Goal: Book appointment/travel/reservation

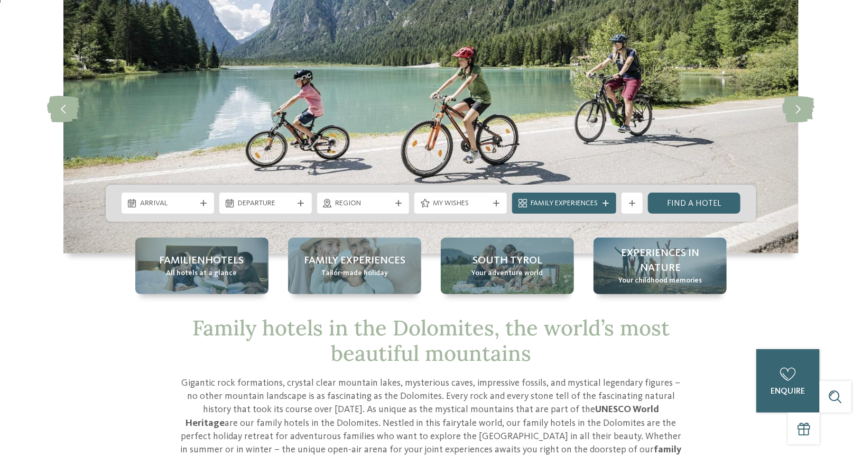
scroll to position [108, 0]
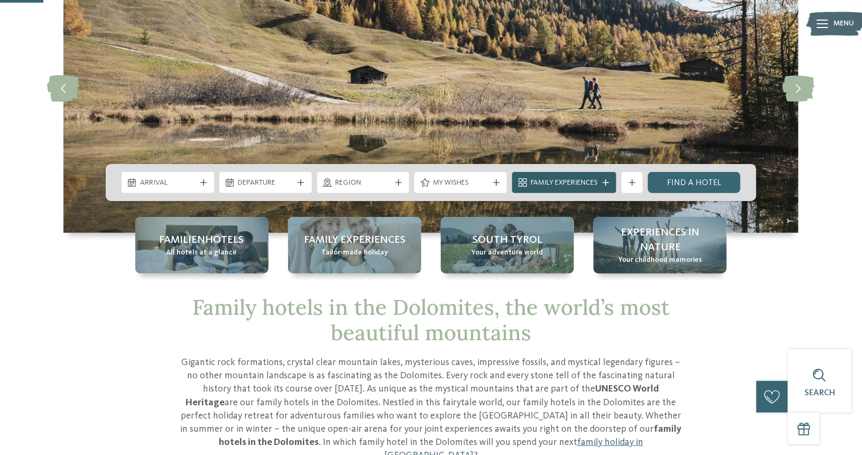
click at [556, 178] on span "Family Experiences" at bounding box center [564, 183] width 67 height 11
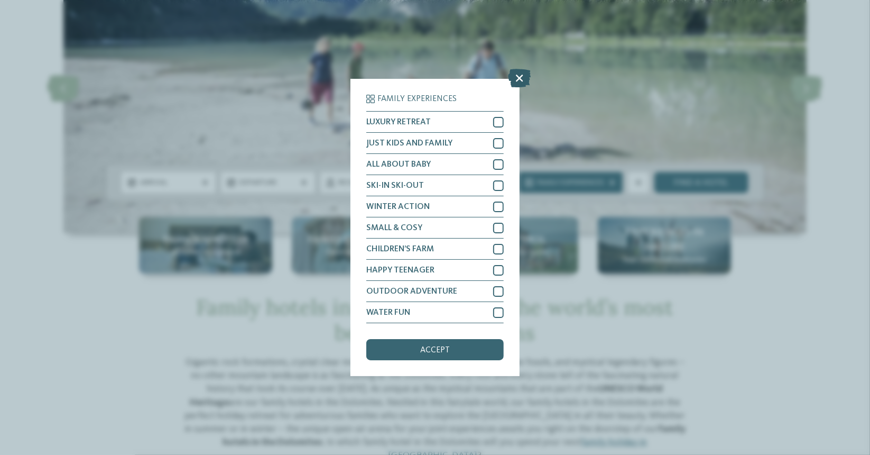
click at [524, 80] on icon at bounding box center [519, 78] width 23 height 19
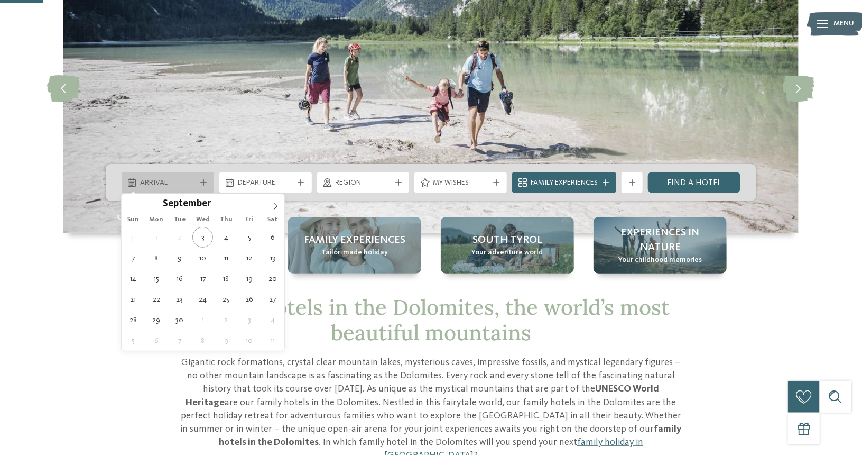
click at [187, 179] on span "Arrival" at bounding box center [168, 183] width 56 height 11
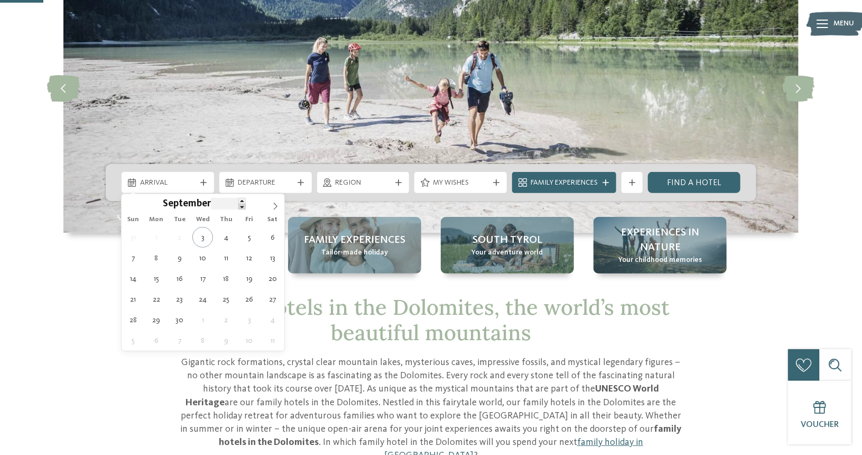
click at [242, 207] on span at bounding box center [241, 207] width 7 height 6
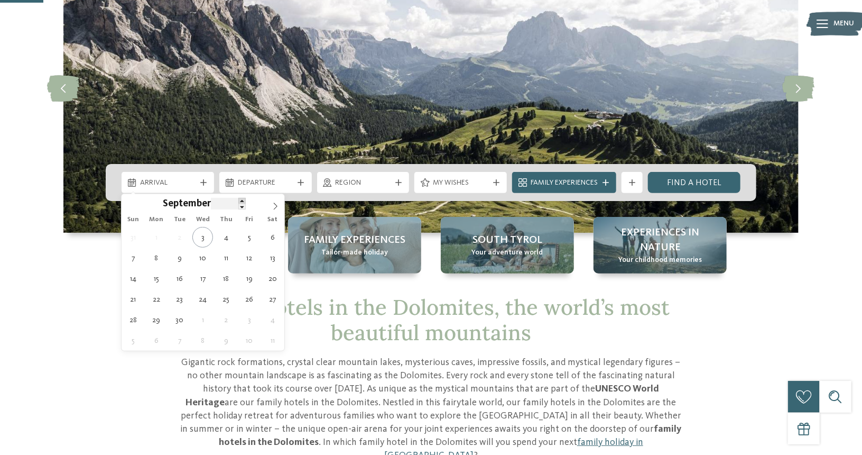
type input "****"
click at [242, 201] on span at bounding box center [241, 201] width 7 height 6
click at [188, 208] on span "September" at bounding box center [187, 204] width 48 height 10
click at [188, 201] on span "September" at bounding box center [187, 204] width 48 height 10
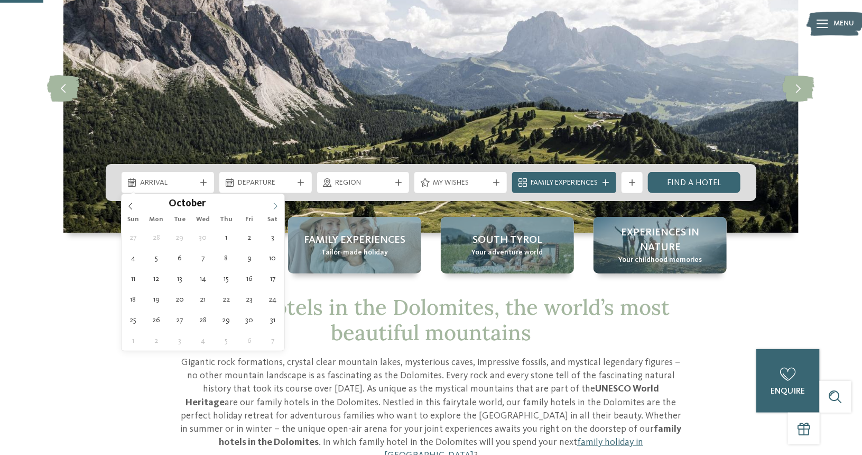
click at [275, 201] on span at bounding box center [275, 203] width 18 height 18
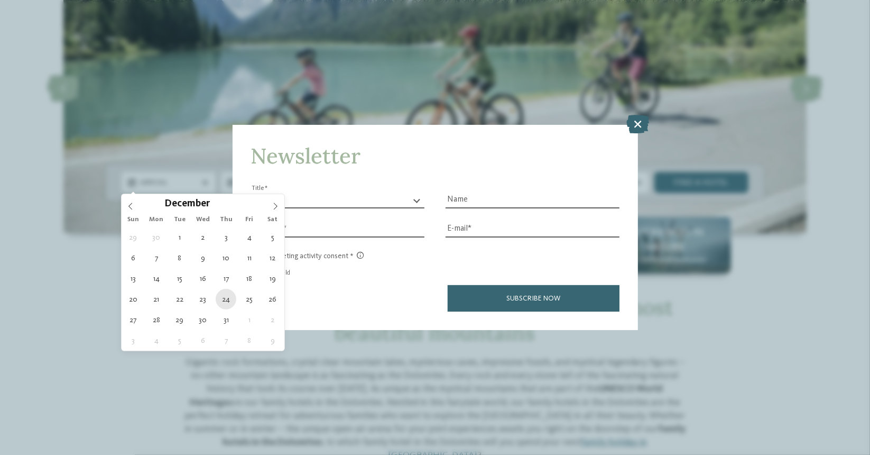
type div "[DATE]"
type input "****"
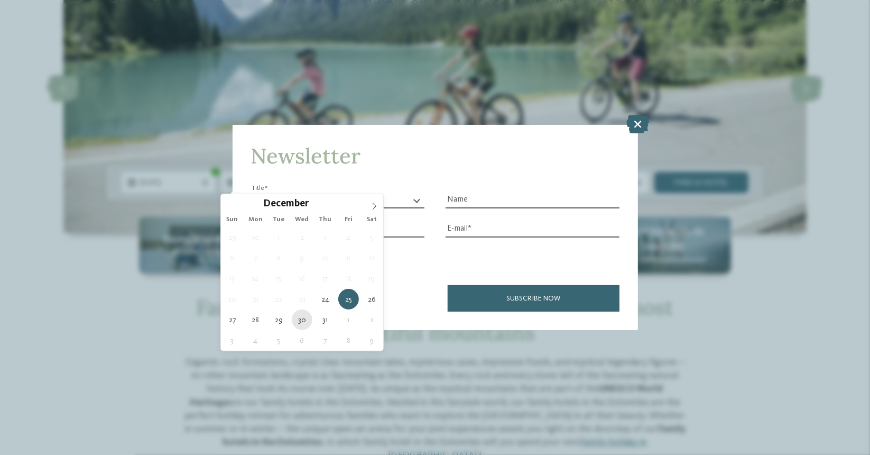
type div "[DATE]"
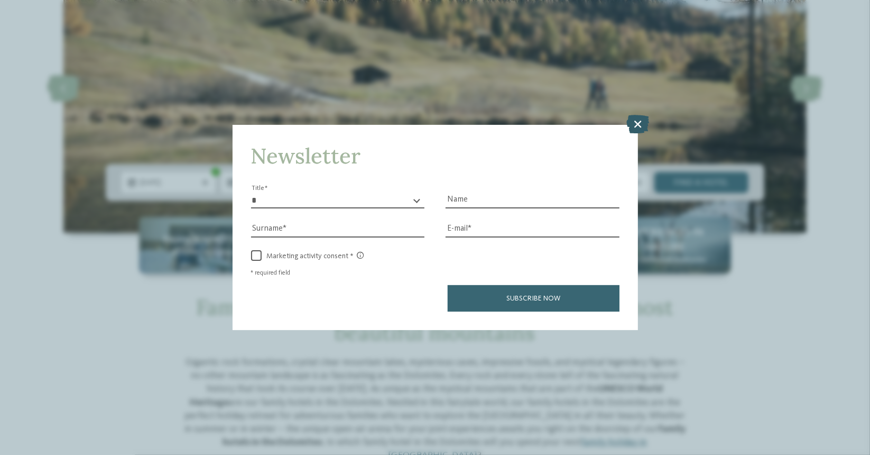
click at [639, 123] on icon at bounding box center [637, 124] width 23 height 19
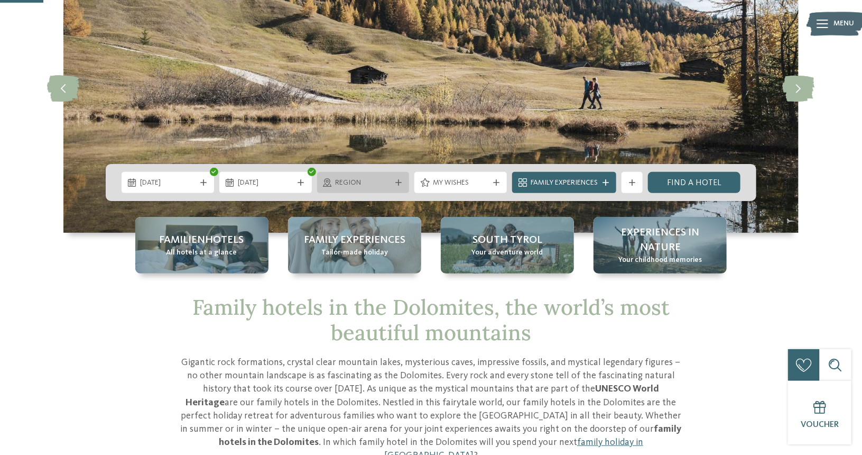
click at [359, 187] on span "Region" at bounding box center [364, 183] width 56 height 11
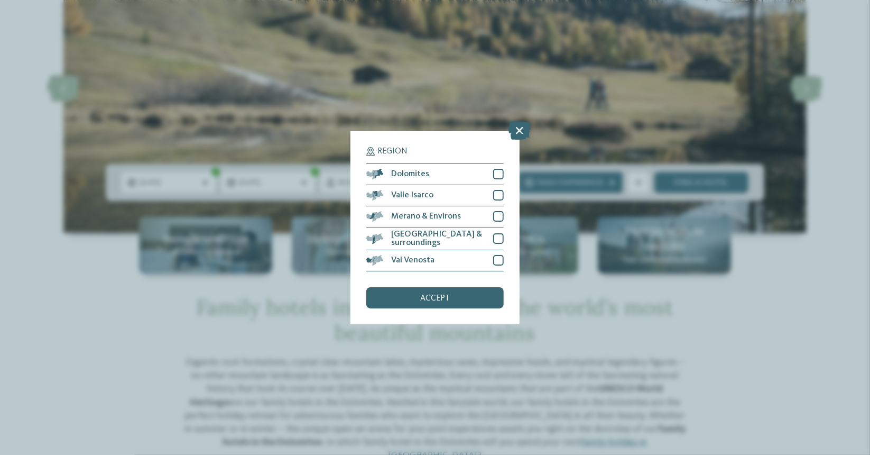
click at [514, 165] on div "Region Dolomites [PERSON_NAME][GEOGRAPHIC_DATA]" at bounding box center [434, 227] width 169 height 193
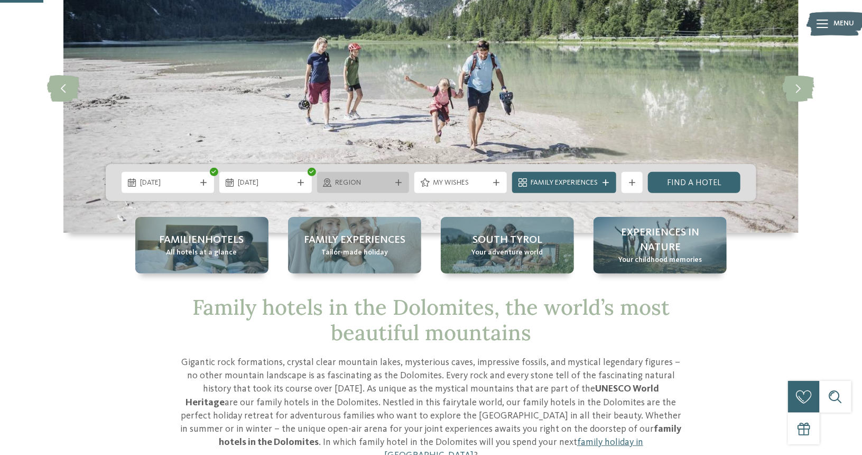
click at [371, 175] on div "Region" at bounding box center [363, 182] width 93 height 21
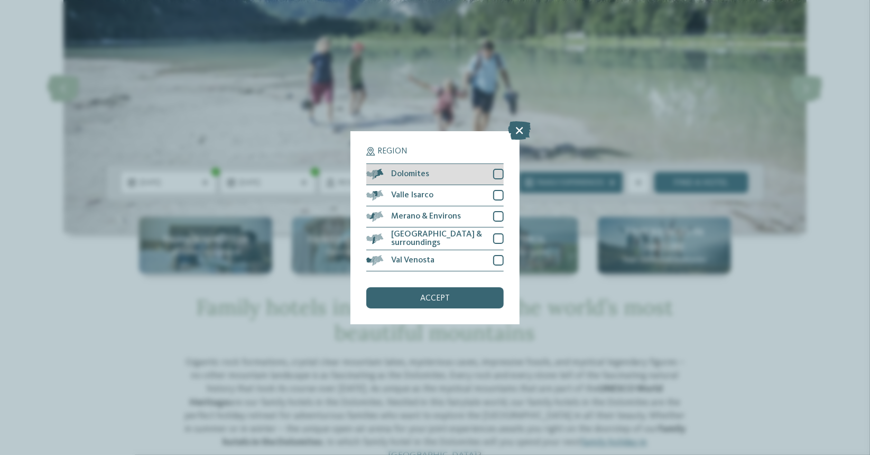
click at [501, 176] on div at bounding box center [498, 174] width 11 height 11
click at [445, 296] on span "accept" at bounding box center [435, 298] width 30 height 8
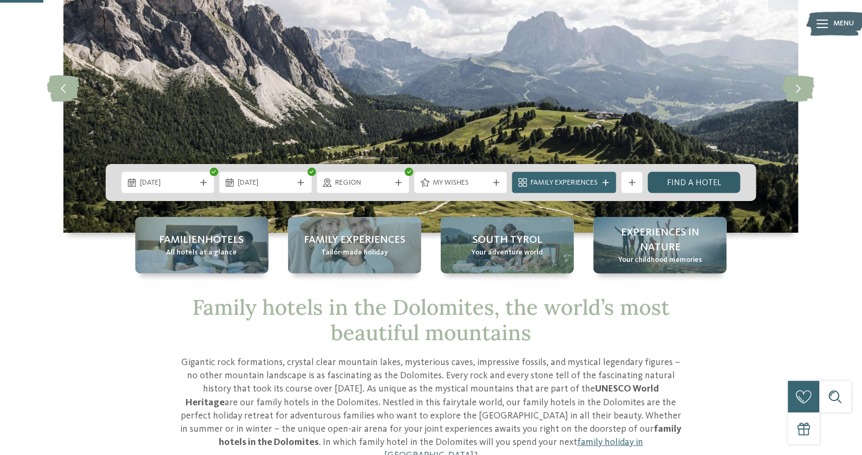
click at [696, 177] on link "Find a hotel" at bounding box center [694, 182] width 93 height 21
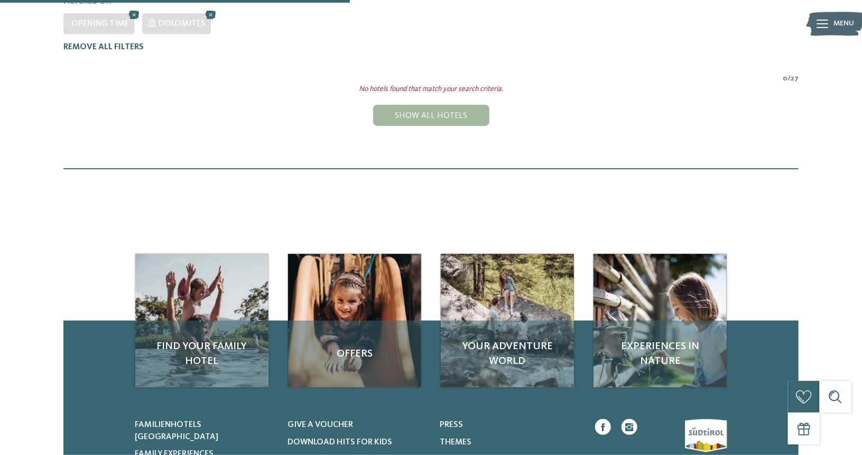
scroll to position [151, 0]
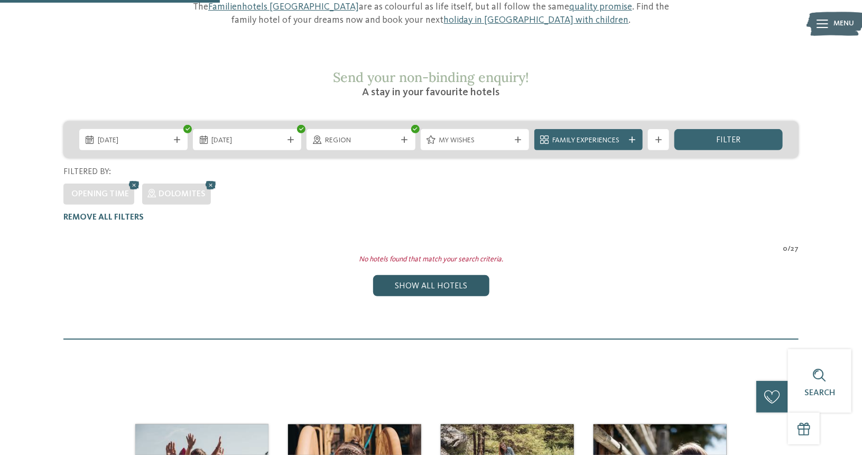
click at [432, 275] on div "Show all hotels" at bounding box center [431, 285] width 116 height 21
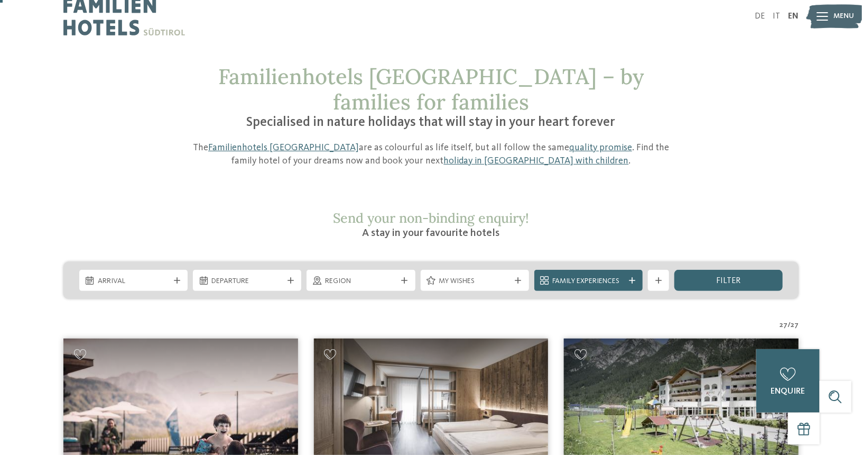
scroll to position [11, 0]
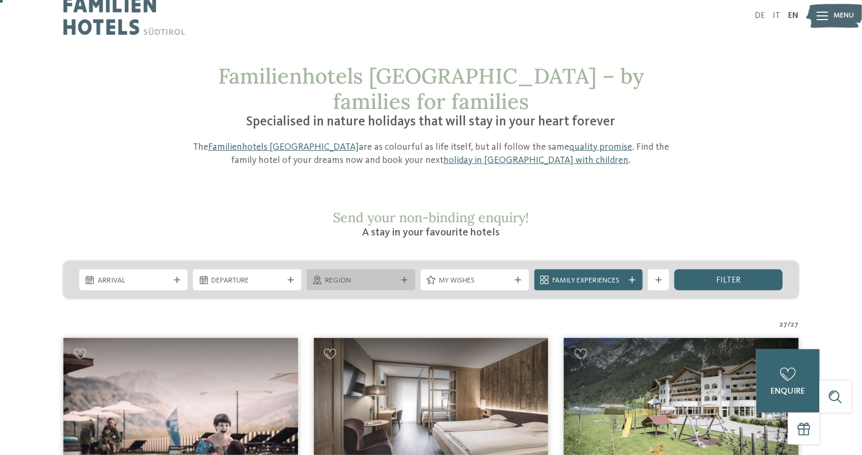
click at [357, 275] on span "Region" at bounding box center [360, 280] width 71 height 11
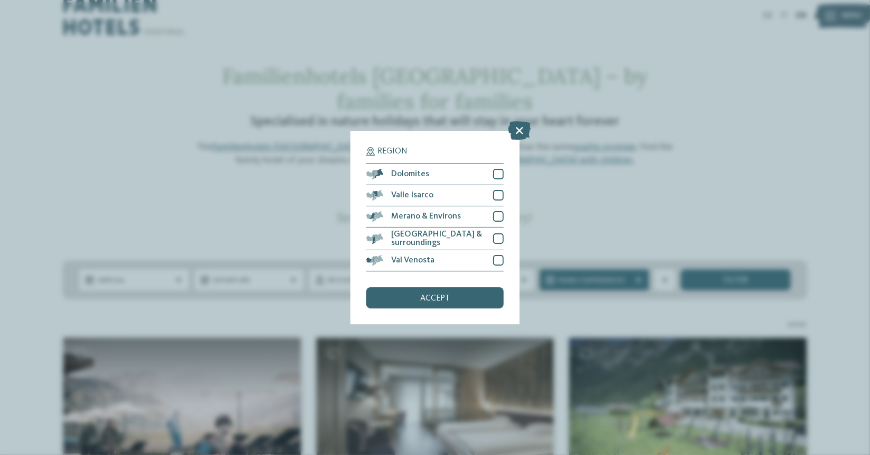
click at [504, 174] on div "Region Dolomites [PERSON_NAME][GEOGRAPHIC_DATA]" at bounding box center [434, 227] width 169 height 193
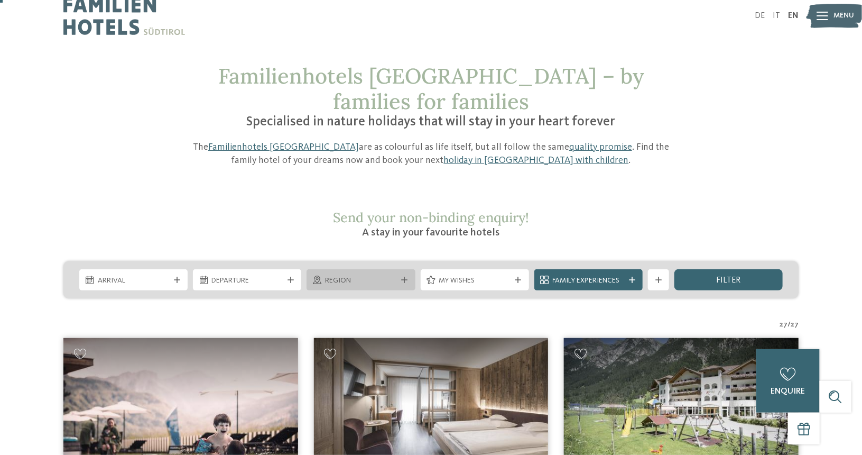
click at [364, 275] on span "Region" at bounding box center [360, 280] width 71 height 11
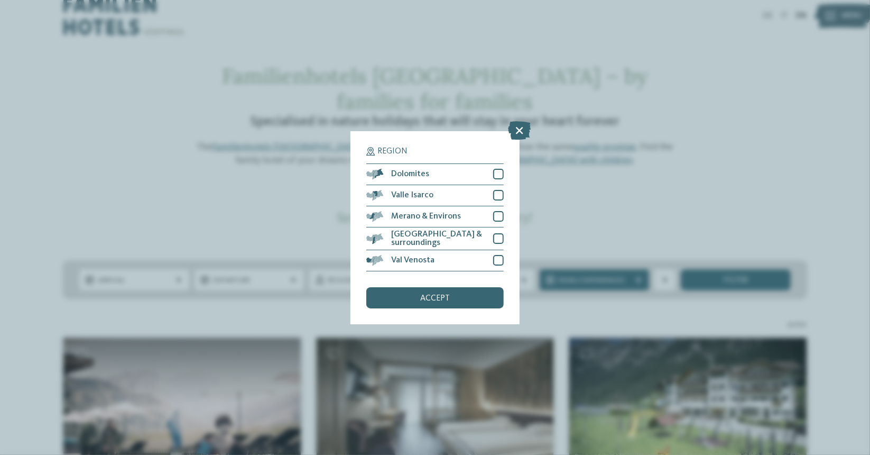
click at [504, 175] on div "Region Dolomites [PERSON_NAME][GEOGRAPHIC_DATA]" at bounding box center [434, 227] width 169 height 193
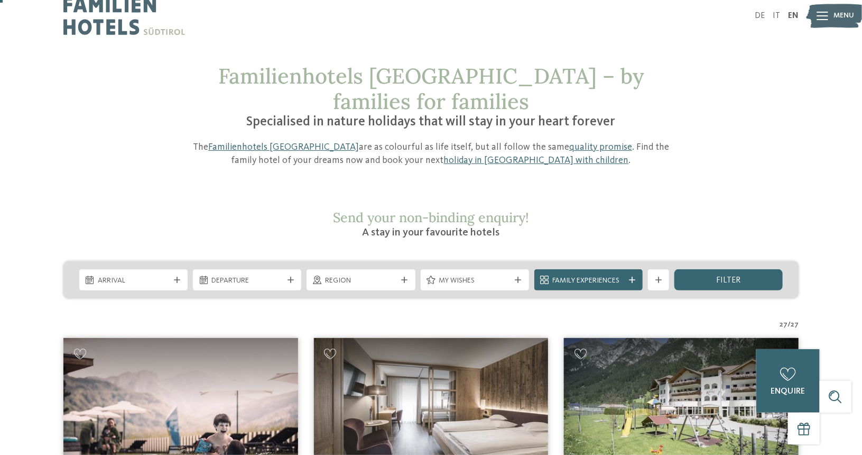
click at [368, 265] on div "Arrival Departure" at bounding box center [430, 279] width 735 height 37
click at [368, 275] on span "Region" at bounding box center [360, 280] width 71 height 11
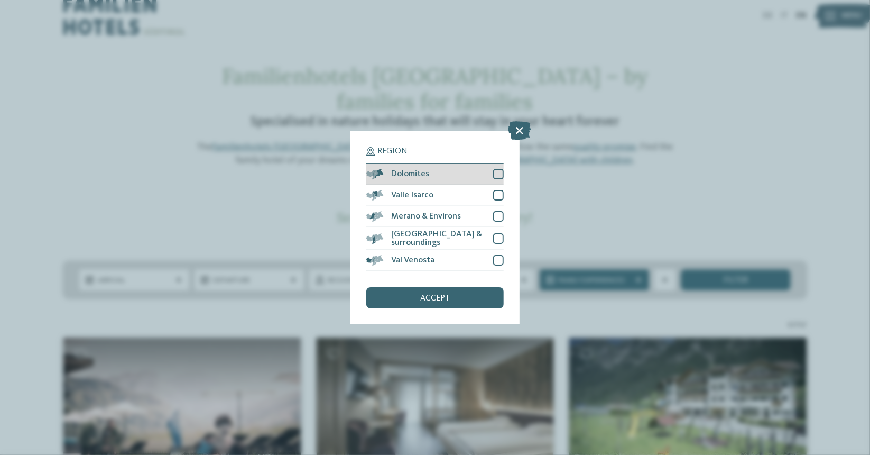
click at [500, 170] on div at bounding box center [498, 174] width 11 height 11
click at [461, 295] on div "accept" at bounding box center [434, 297] width 137 height 21
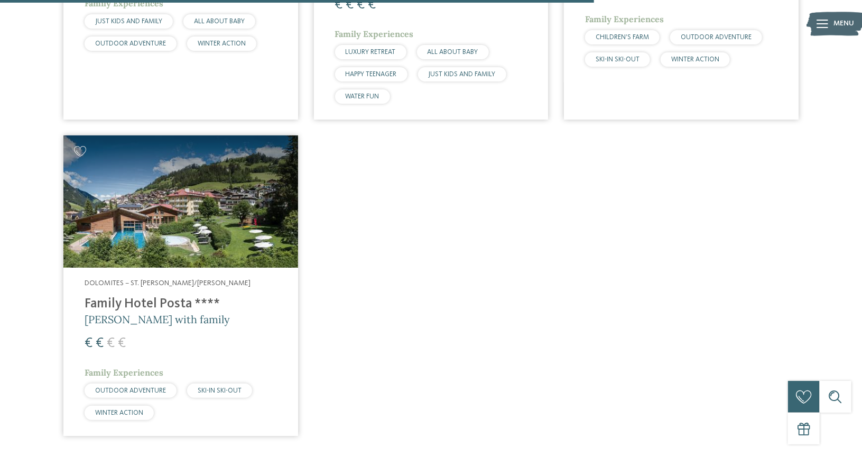
scroll to position [1346, 0]
